Goal: Information Seeking & Learning: Learn about a topic

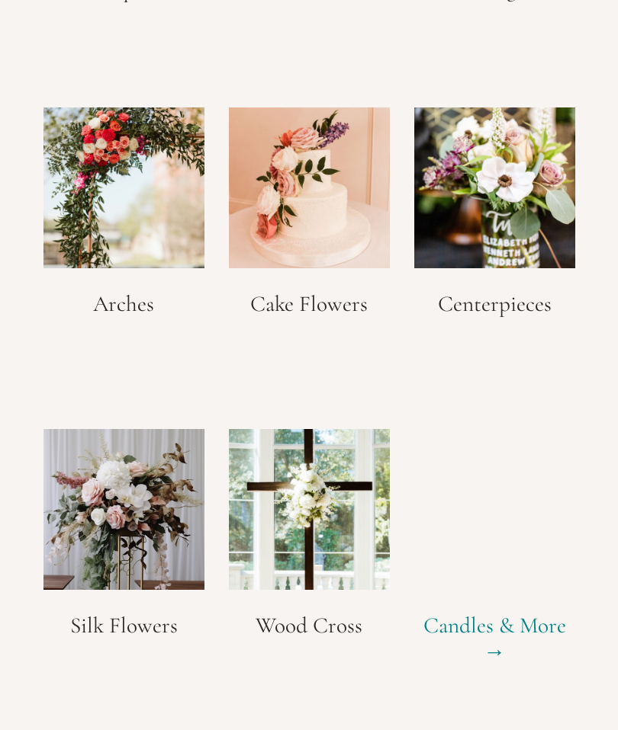
scroll to position [2703, 0]
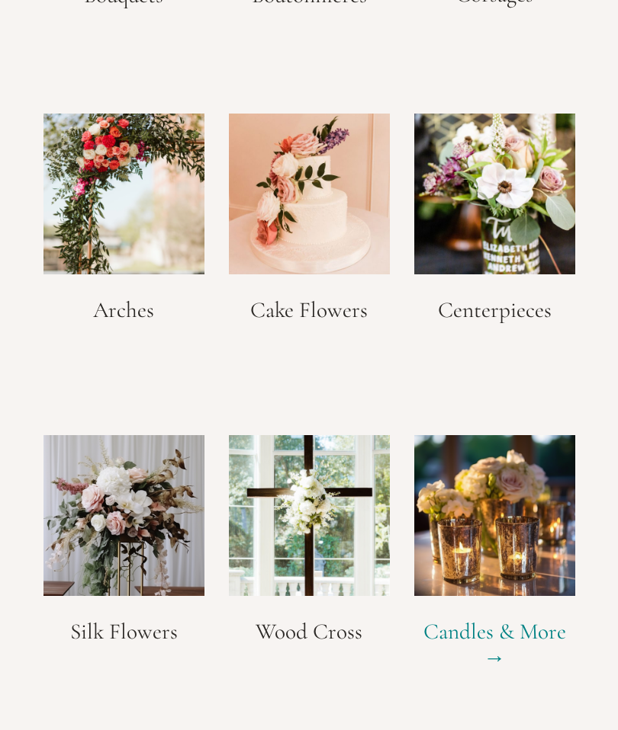
click at [520, 207] on img at bounding box center [494, 194] width 161 height 161
click at [499, 297] on h3 "Centerpieces" at bounding box center [494, 310] width 161 height 27
click at [508, 212] on img at bounding box center [494, 194] width 161 height 161
click at [504, 204] on img at bounding box center [494, 194] width 161 height 161
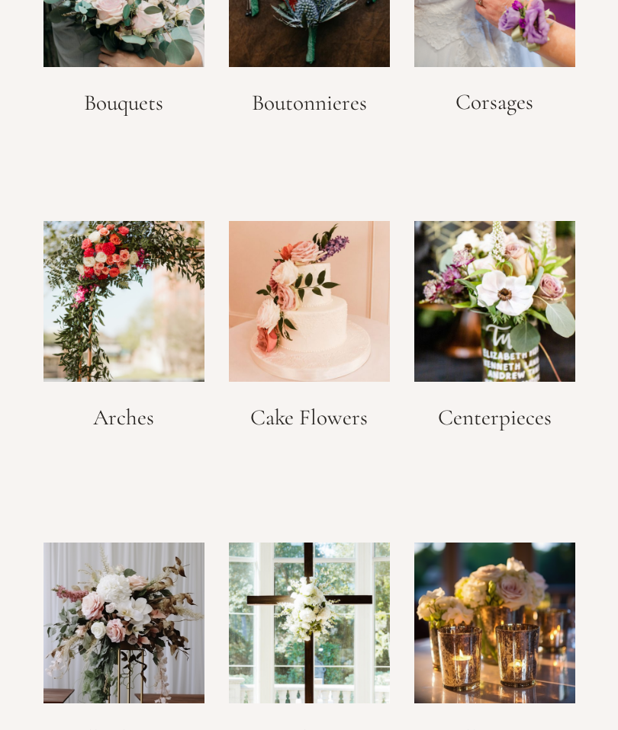
scroll to position [2580, 0]
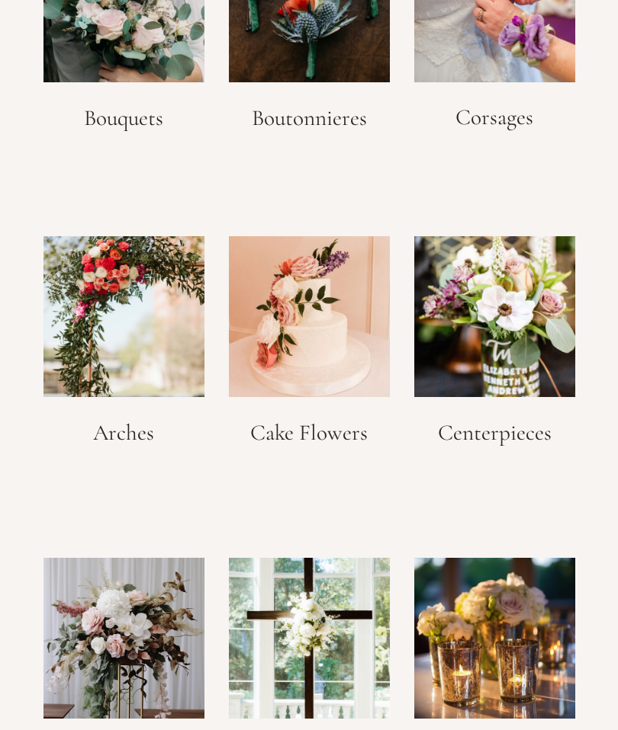
click at [522, 352] on img at bounding box center [494, 316] width 161 height 161
click at [531, 340] on img at bounding box center [494, 316] width 161 height 161
click at [527, 329] on img at bounding box center [494, 316] width 161 height 161
click at [485, 365] on img at bounding box center [494, 316] width 161 height 161
click at [489, 334] on img at bounding box center [494, 316] width 161 height 161
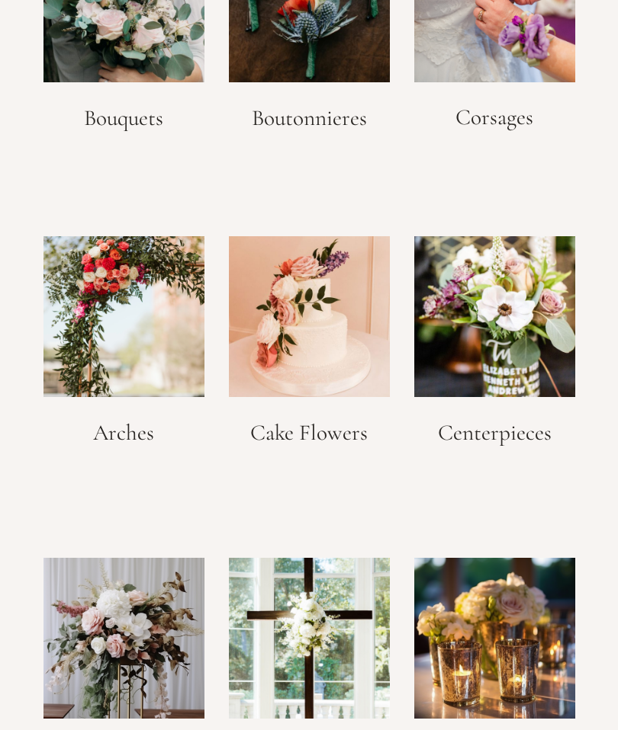
click at [499, 335] on img at bounding box center [494, 316] width 161 height 161
click at [506, 342] on img at bounding box center [494, 316] width 161 height 161
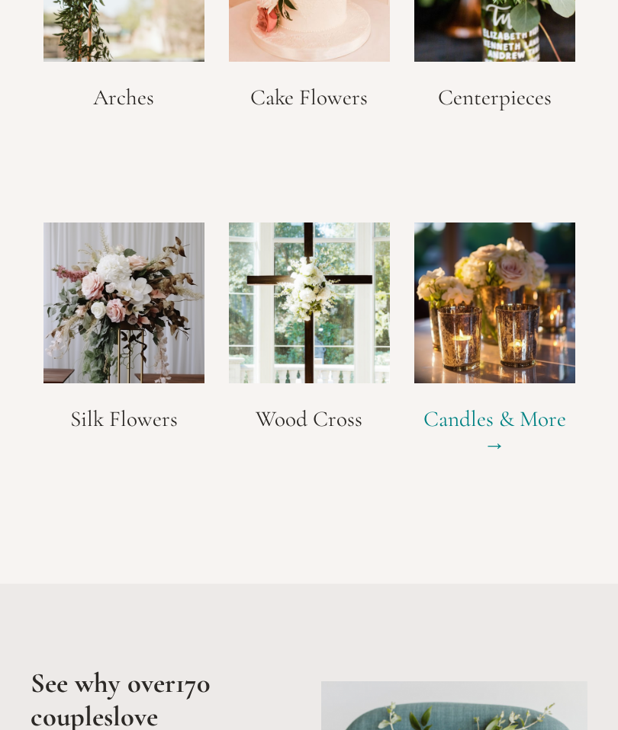
scroll to position [2916, 0]
click at [478, 409] on link "Candles & More →" at bounding box center [494, 432] width 143 height 53
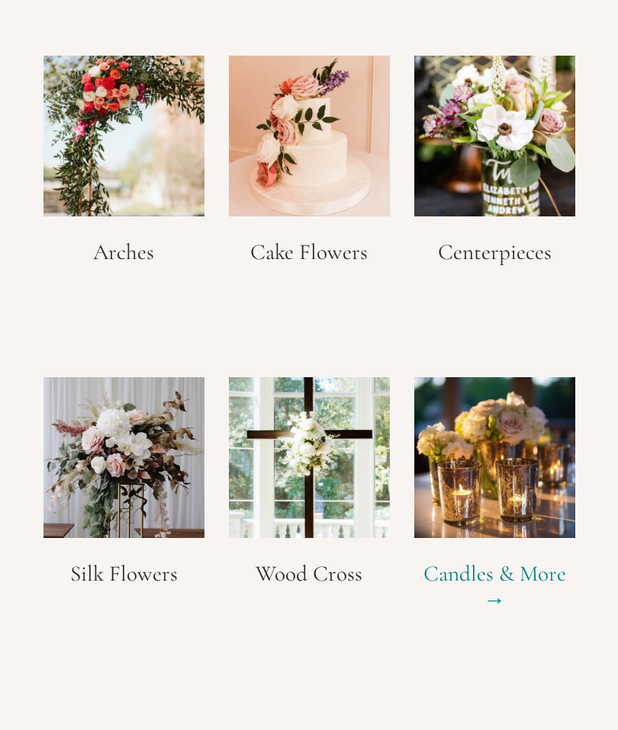
scroll to position [2760, 0]
click at [511, 160] on img at bounding box center [494, 136] width 161 height 161
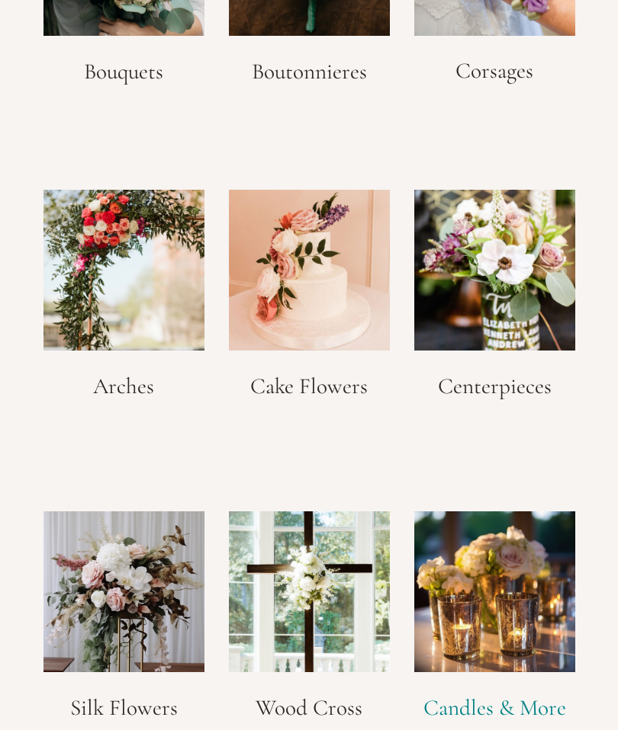
click at [518, 375] on h3 "Centerpieces" at bounding box center [494, 386] width 161 height 27
click at [510, 390] on h3 "Centerpieces" at bounding box center [494, 386] width 161 height 27
click at [489, 396] on div "Centerpieces" at bounding box center [494, 328] width 167 height 274
click at [502, 375] on h3 "Centerpieces" at bounding box center [494, 387] width 161 height 27
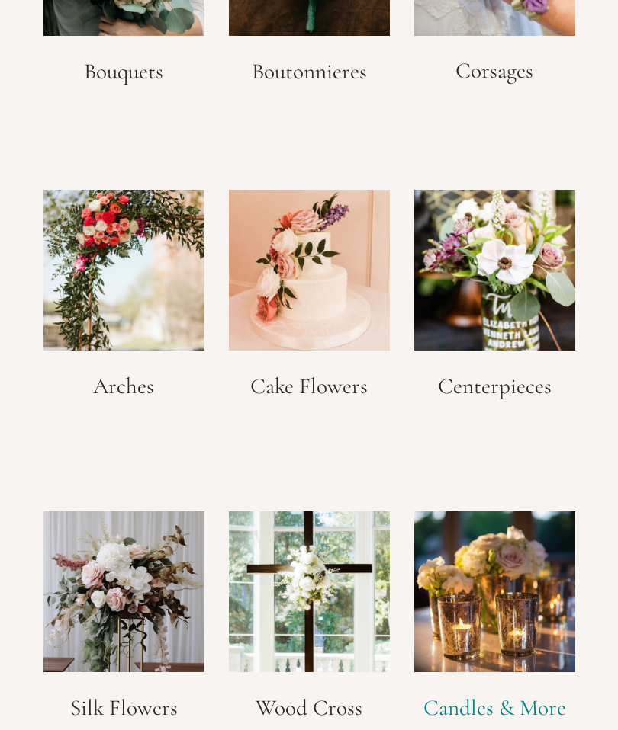
click at [498, 383] on h3 "Centerpieces" at bounding box center [494, 387] width 161 height 27
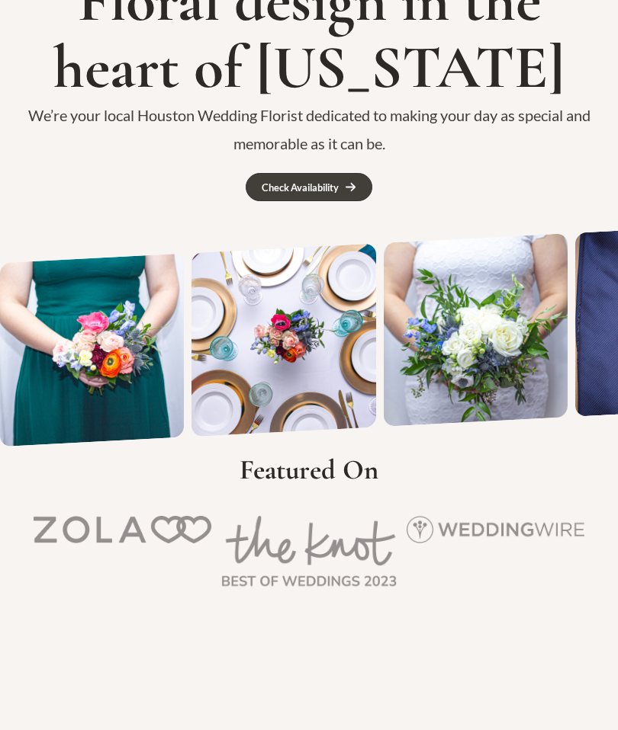
scroll to position [0, 0]
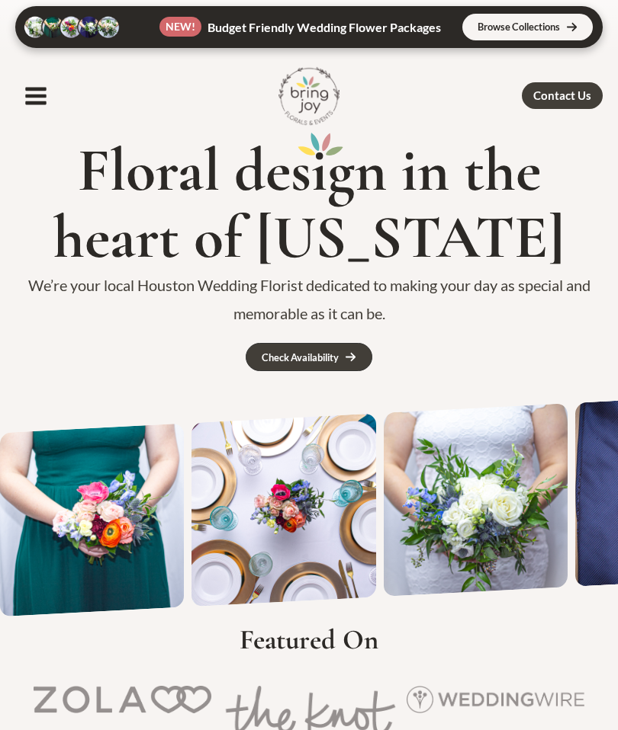
click at [30, 92] on icon "button" at bounding box center [36, 96] width 24 height 24
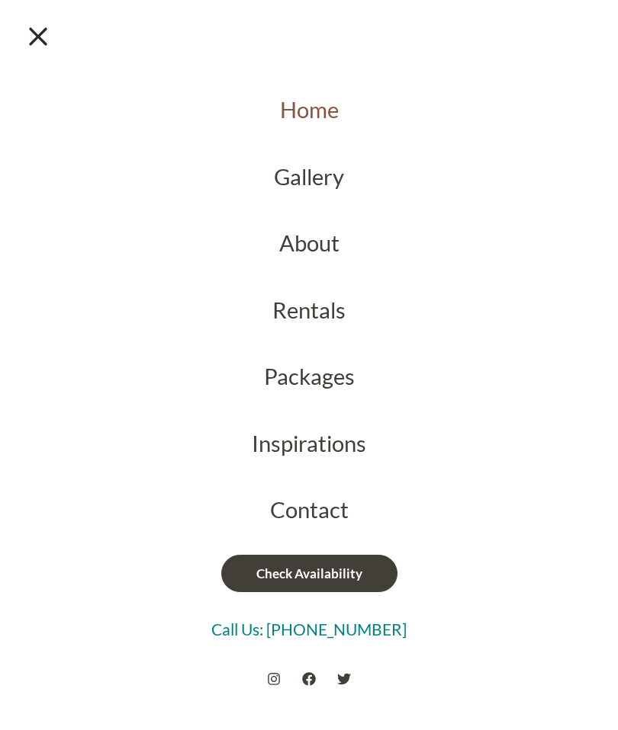
click at [323, 175] on link "Gallery" at bounding box center [309, 176] width 618 height 67
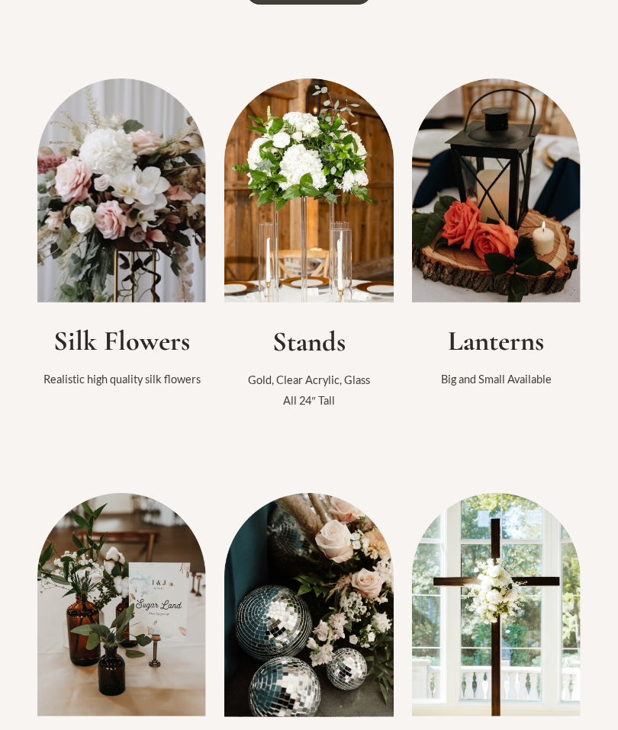
scroll to position [391, 0]
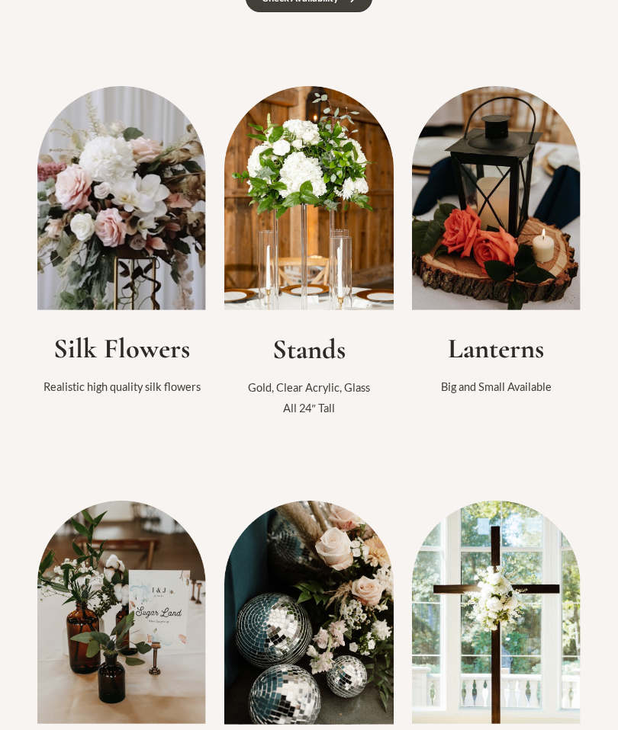
click at [492, 259] on img at bounding box center [496, 199] width 169 height 224
click at [506, 367] on h2 "Lanterns" at bounding box center [496, 350] width 169 height 34
click at [507, 231] on img at bounding box center [496, 199] width 169 height 224
click at [495, 233] on img at bounding box center [496, 199] width 169 height 224
click at [503, 236] on img at bounding box center [496, 199] width 169 height 224
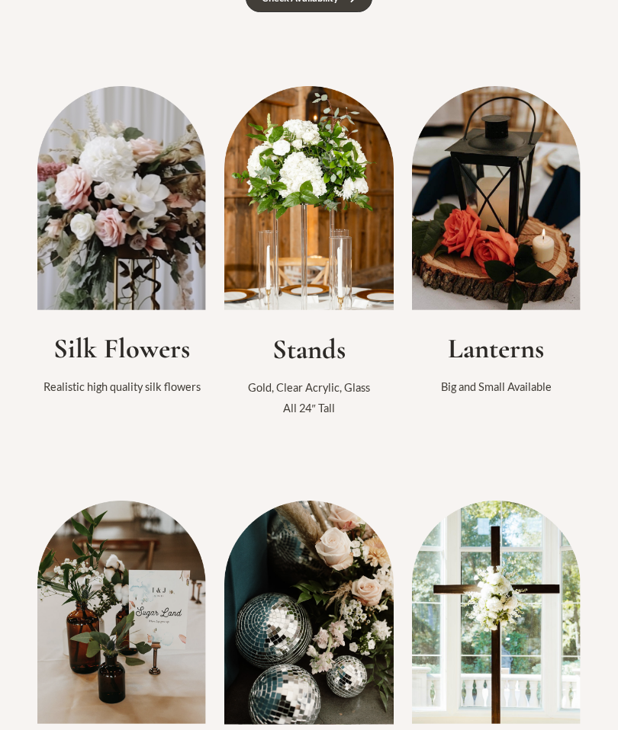
click at [511, 252] on img at bounding box center [496, 199] width 169 height 224
click at [499, 253] on img at bounding box center [496, 199] width 169 height 224
click at [502, 288] on img at bounding box center [496, 199] width 169 height 224
click at [331, 301] on img at bounding box center [308, 199] width 169 height 224
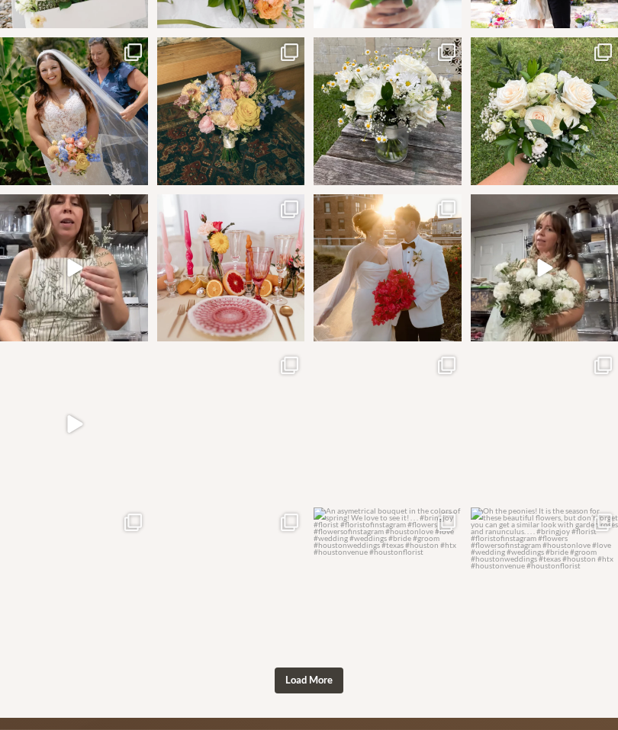
scroll to position [1067, 0]
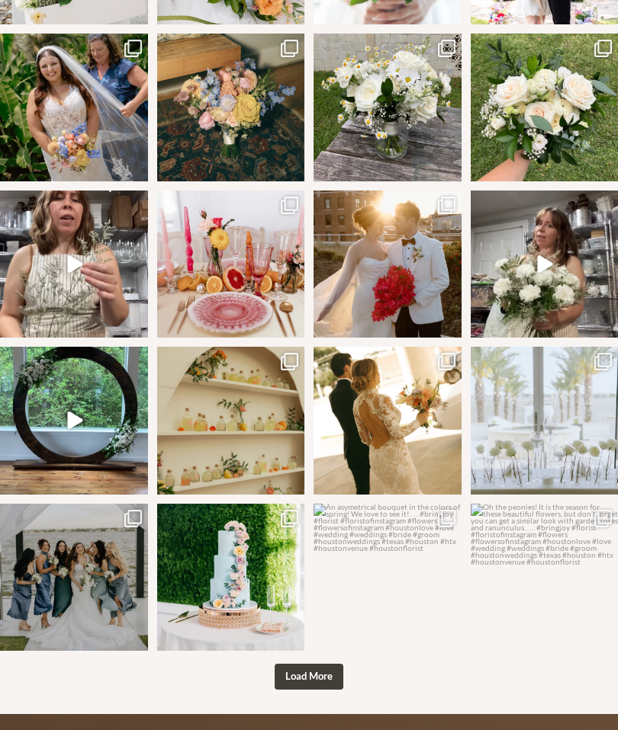
click at [296, 670] on span "Load More" at bounding box center [308, 676] width 47 height 12
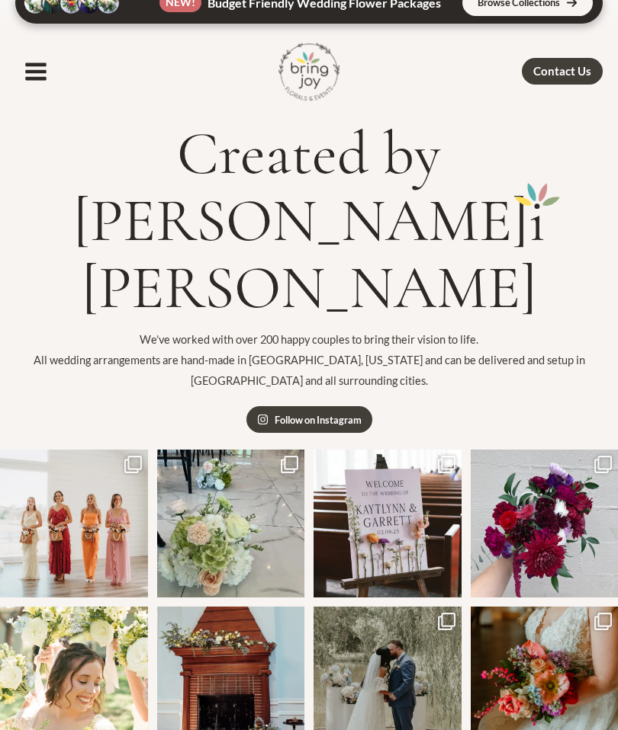
scroll to position [0, 0]
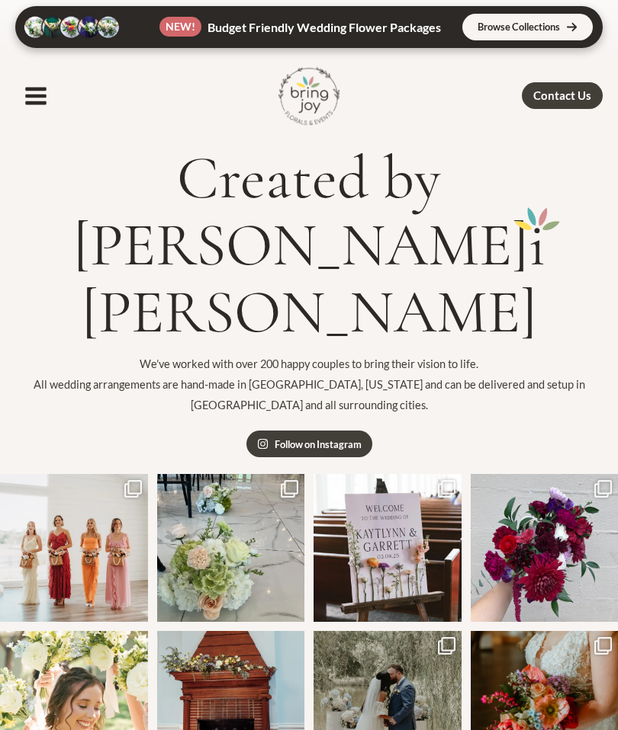
click at [40, 102] on icon "button" at bounding box center [35, 96] width 21 height 18
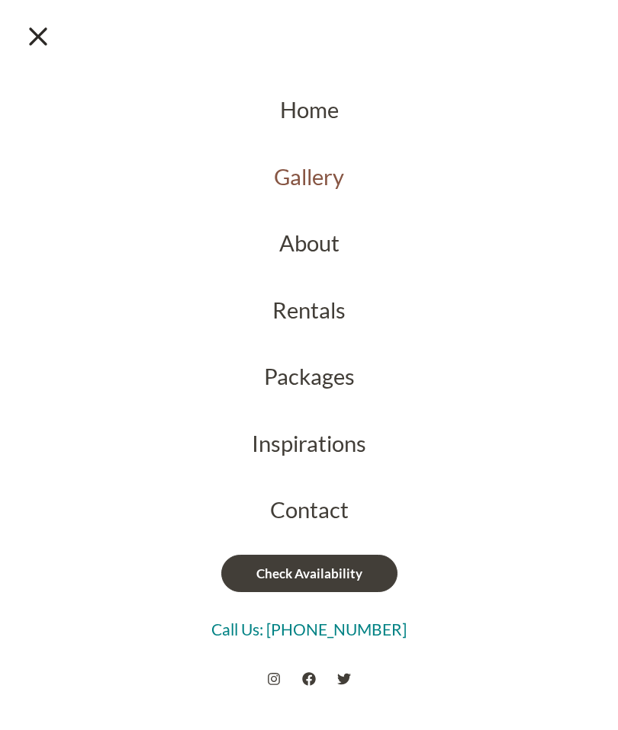
click at [262, 438] on link "Inspirations" at bounding box center [309, 443] width 618 height 67
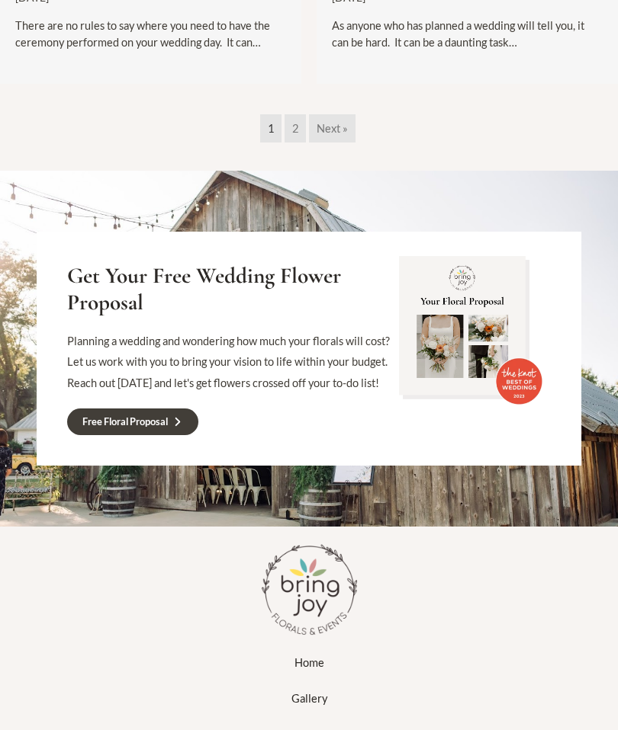
scroll to position [6234, 0]
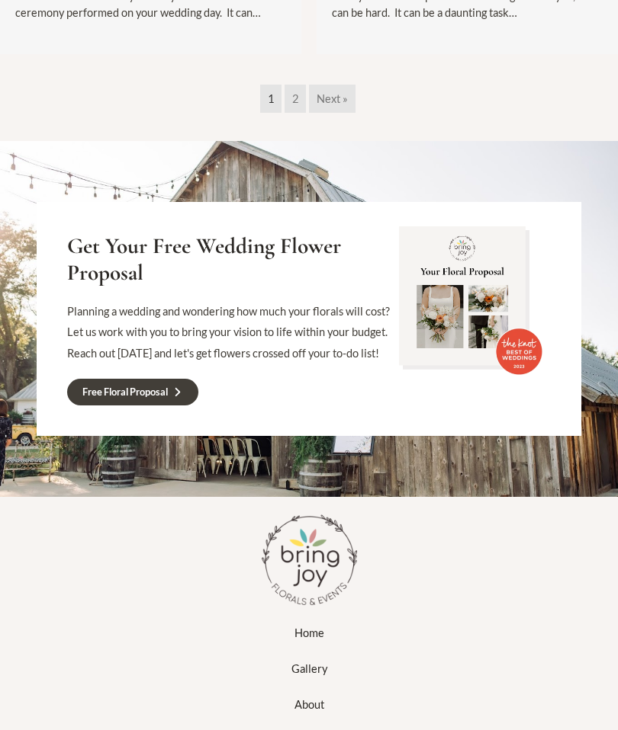
click at [293, 652] on link "Gallery" at bounding box center [309, 670] width 66 height 36
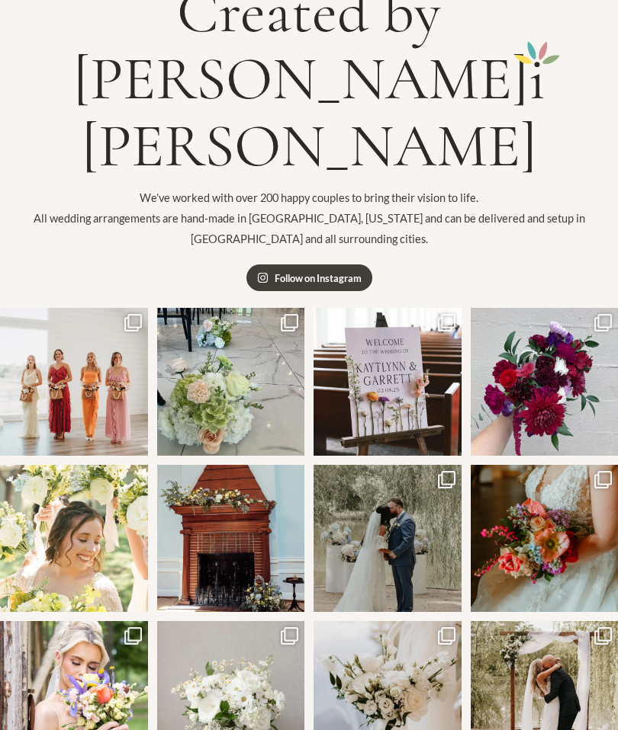
scroll to position [166, 0]
click at [201, 401] on link "Open post by bringjoytexas with ID 18061060186930622" at bounding box center [231, 382] width 148 height 148
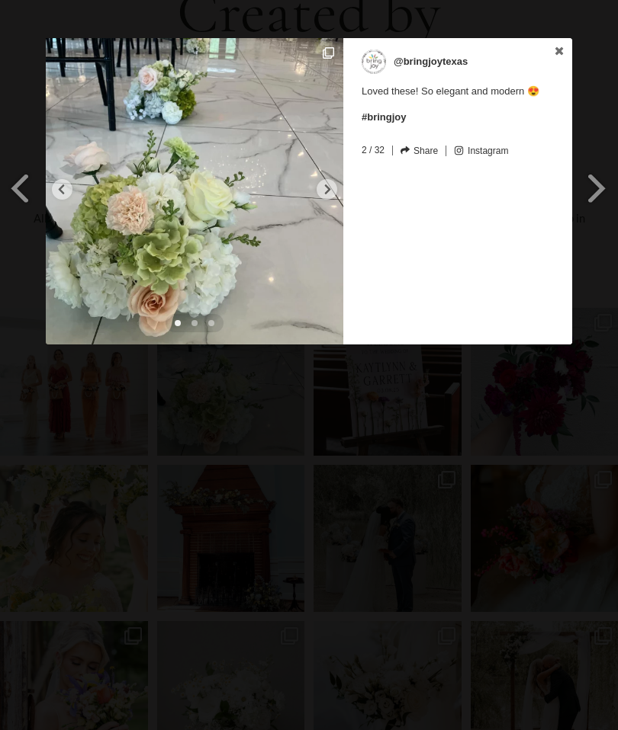
click at [541, 58] on link "@bringjoytexas" at bounding box center [452, 62] width 182 height 24
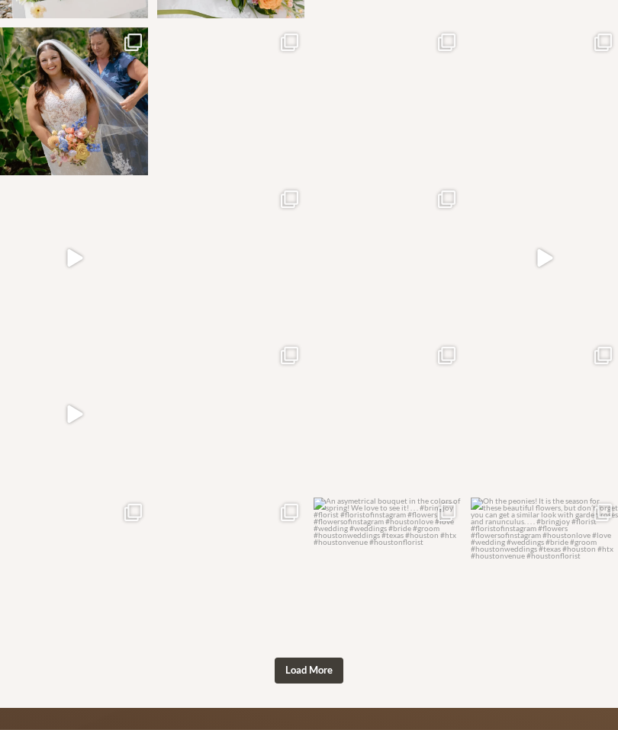
scroll to position [1072, 0]
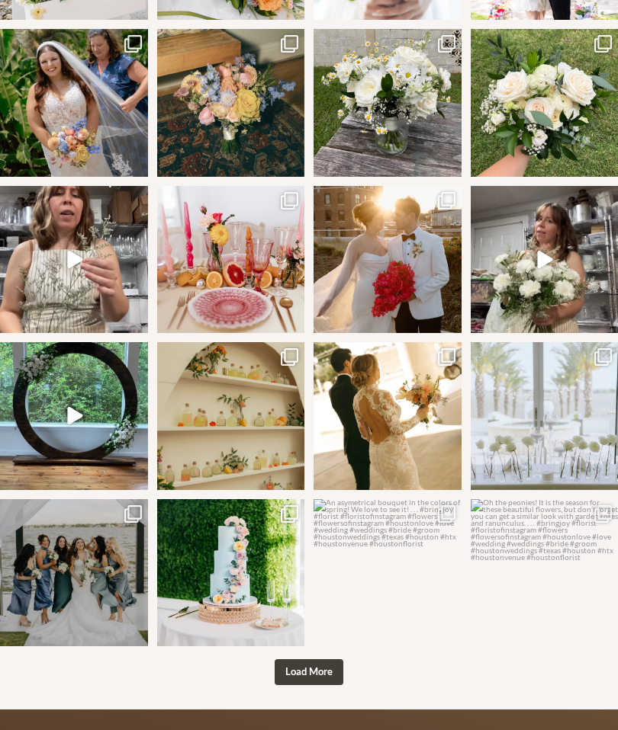
click at [276, 673] on div "I LOVED this couples vision! So unique. @ohliebling Was a fantastic photographe…" at bounding box center [309, 44] width 618 height 1302
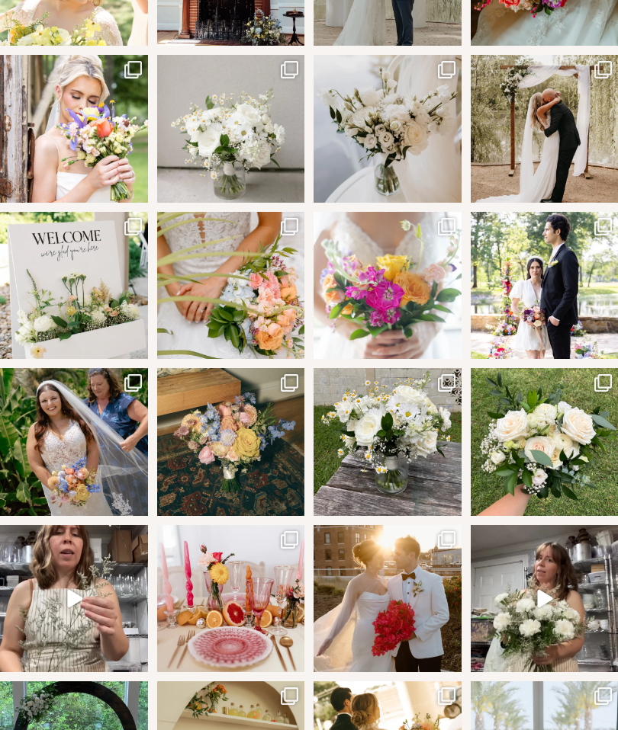
scroll to position [721, 0]
